Goal: Information Seeking & Learning: Learn about a topic

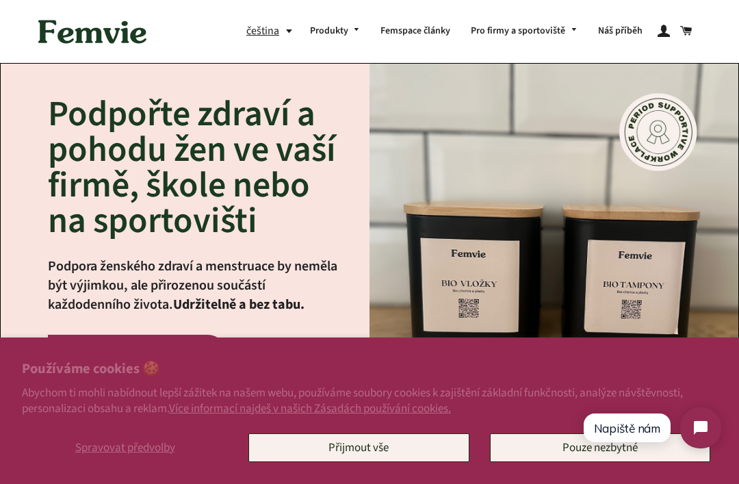
click at [562, 452] on button "Pouze nezbytné" at bounding box center [600, 447] width 220 height 29
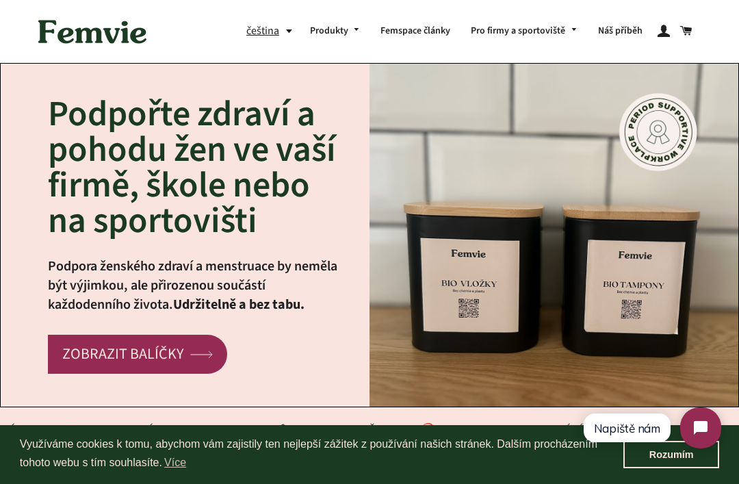
click at [420, 36] on link "Femspace články" at bounding box center [415, 32] width 90 height 36
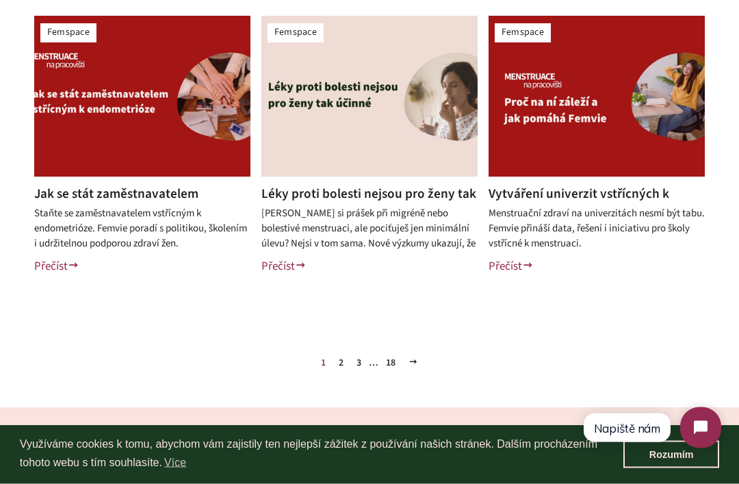
scroll to position [647, 0]
click at [169, 194] on link "Jak se stát zaměstnavatelem vstřícným k endometrióze" at bounding box center [116, 203] width 164 height 38
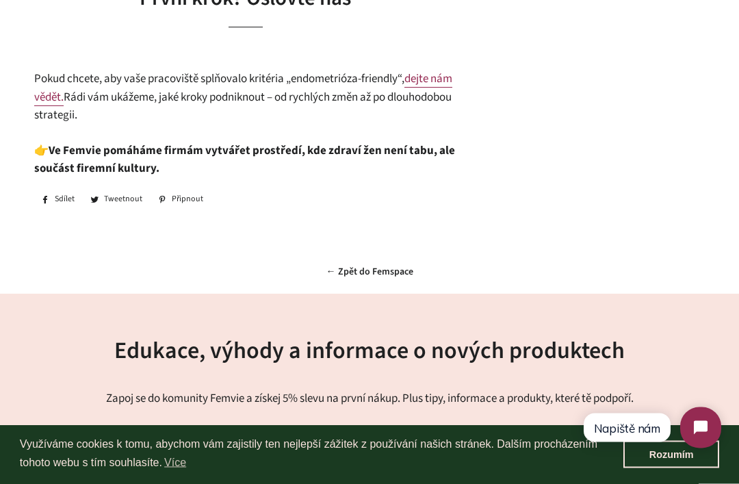
scroll to position [1987, 0]
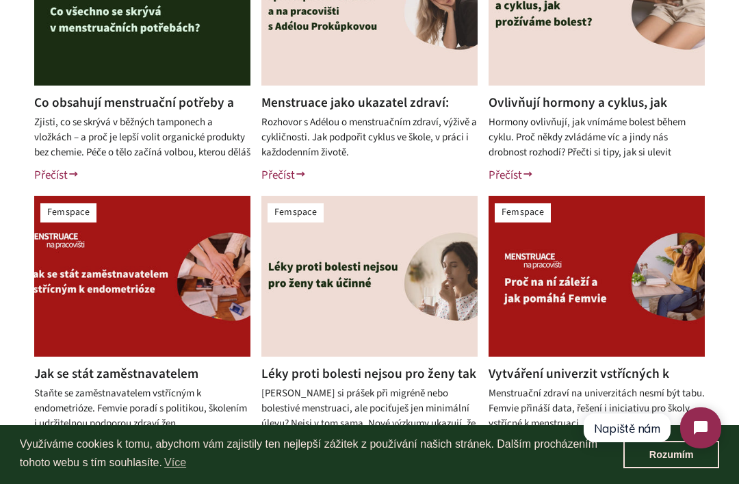
scroll to position [650, 0]
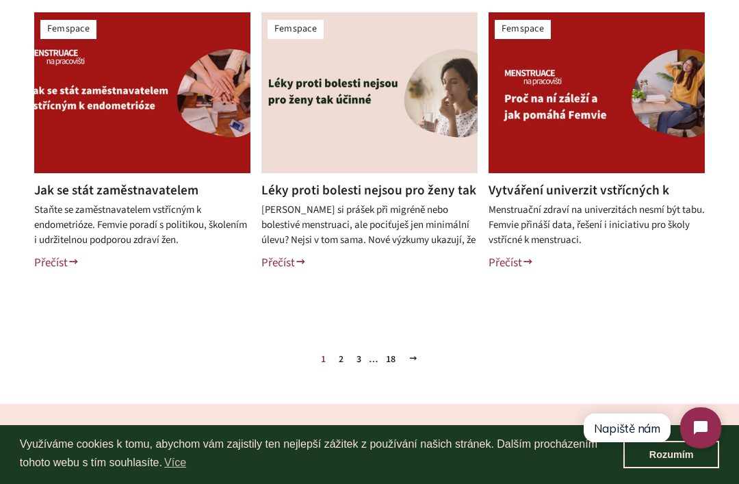
click at [359, 357] on link "3" at bounding box center [359, 359] width 16 height 21
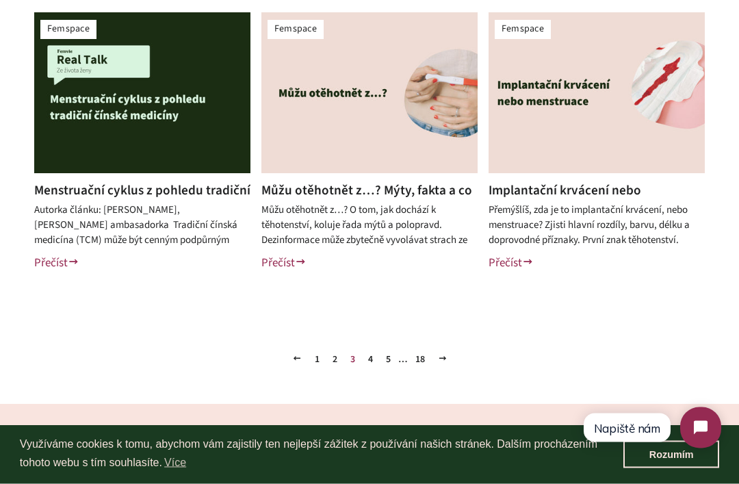
scroll to position [650, 0]
click at [368, 358] on link "4" at bounding box center [371, 359] width 16 height 21
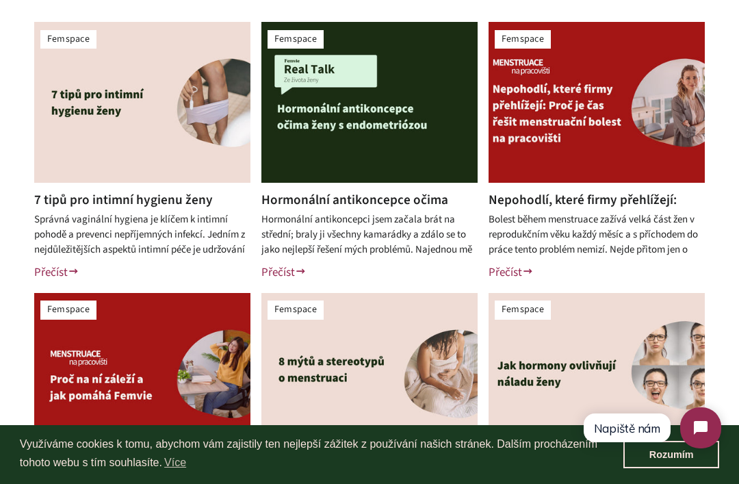
scroll to position [358, 0]
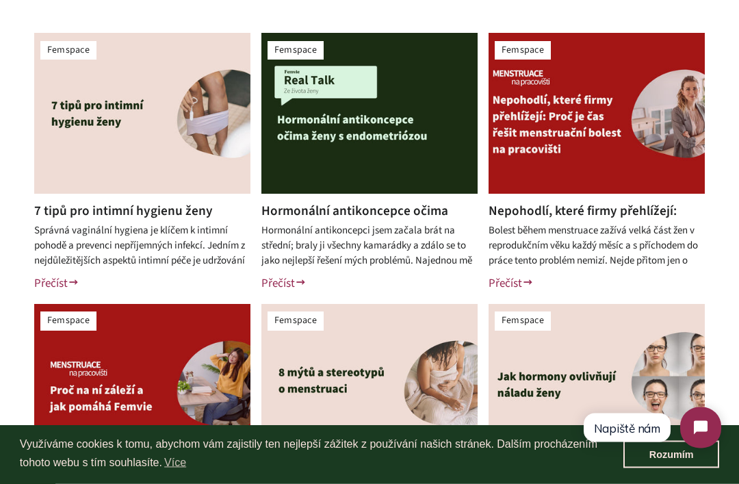
click at [638, 204] on link "Nepohodlí, které firmy přehlížejí: Proč je čas řešit menstruační bolest na prac…" at bounding box center [589, 230] width 201 height 56
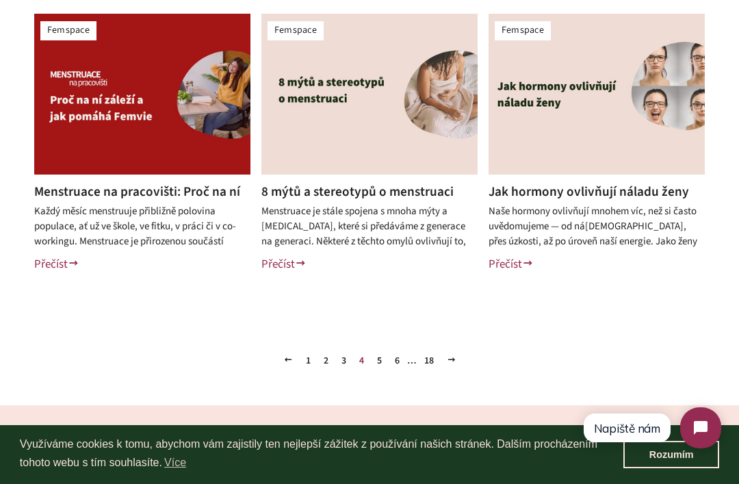
scroll to position [652, 0]
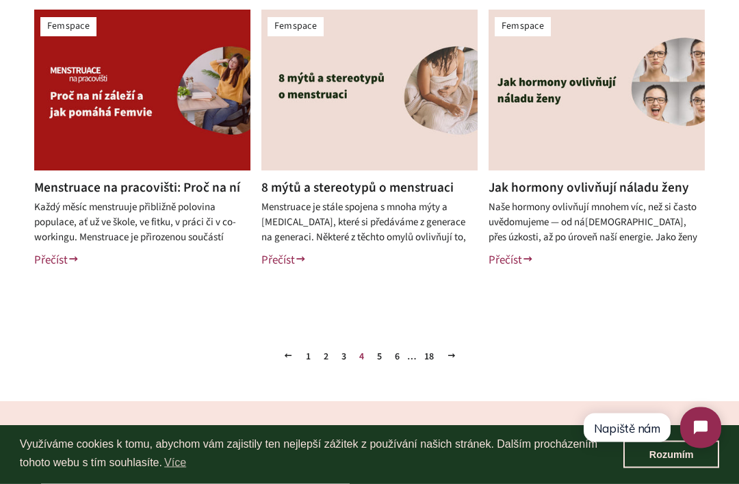
click at [382, 356] on link "5" at bounding box center [380, 357] width 16 height 21
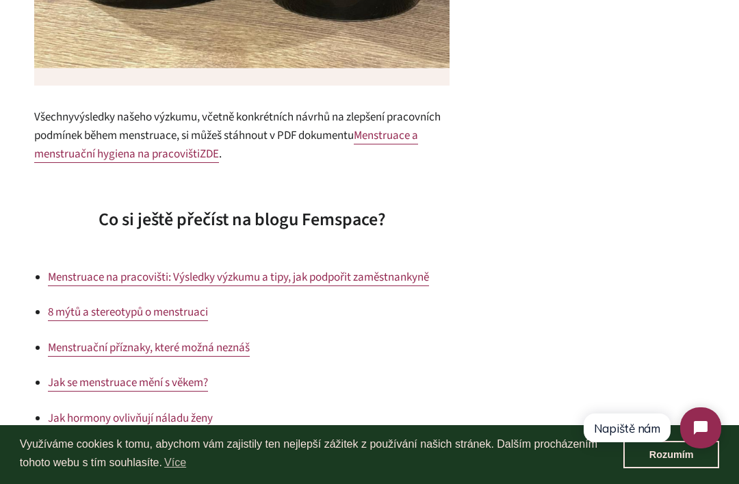
scroll to position [3658, 0]
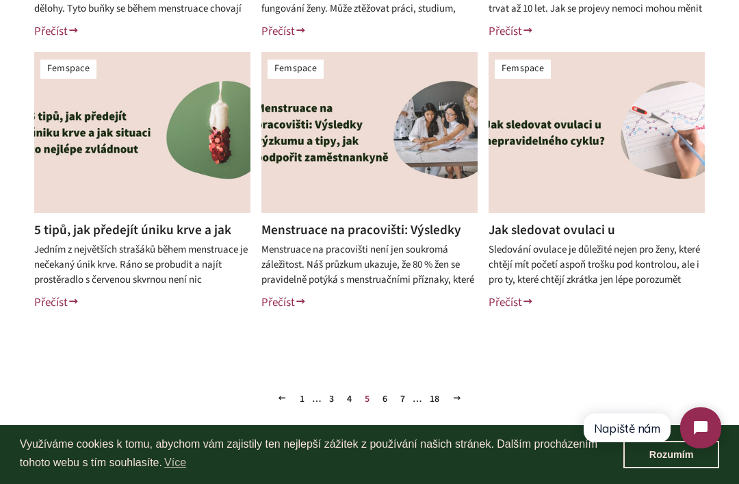
scroll to position [618, 0]
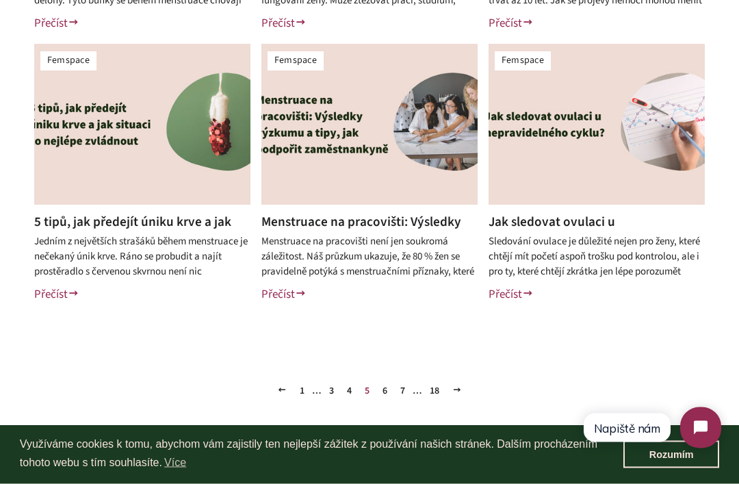
click at [386, 388] on link "6" at bounding box center [385, 391] width 16 height 21
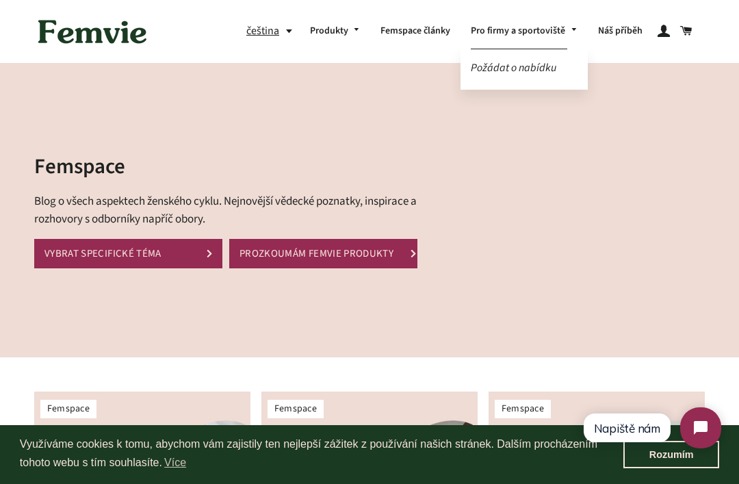
click at [531, 35] on link "Pro firmy a sportoviště" at bounding box center [524, 32] width 127 height 36
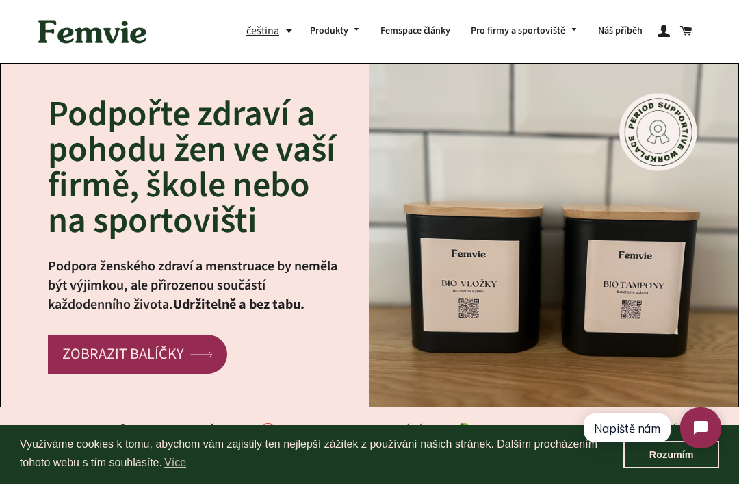
click at [622, 34] on link "Náš příběh" at bounding box center [620, 32] width 65 height 36
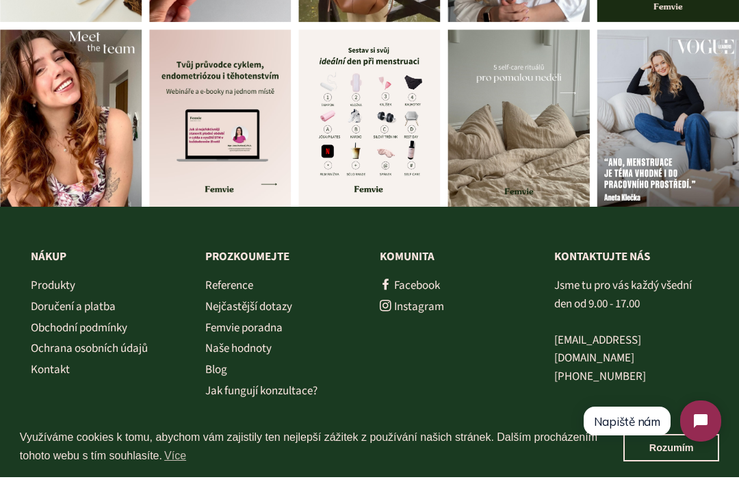
scroll to position [3477, 0]
